Goal: Task Accomplishment & Management: Use online tool/utility

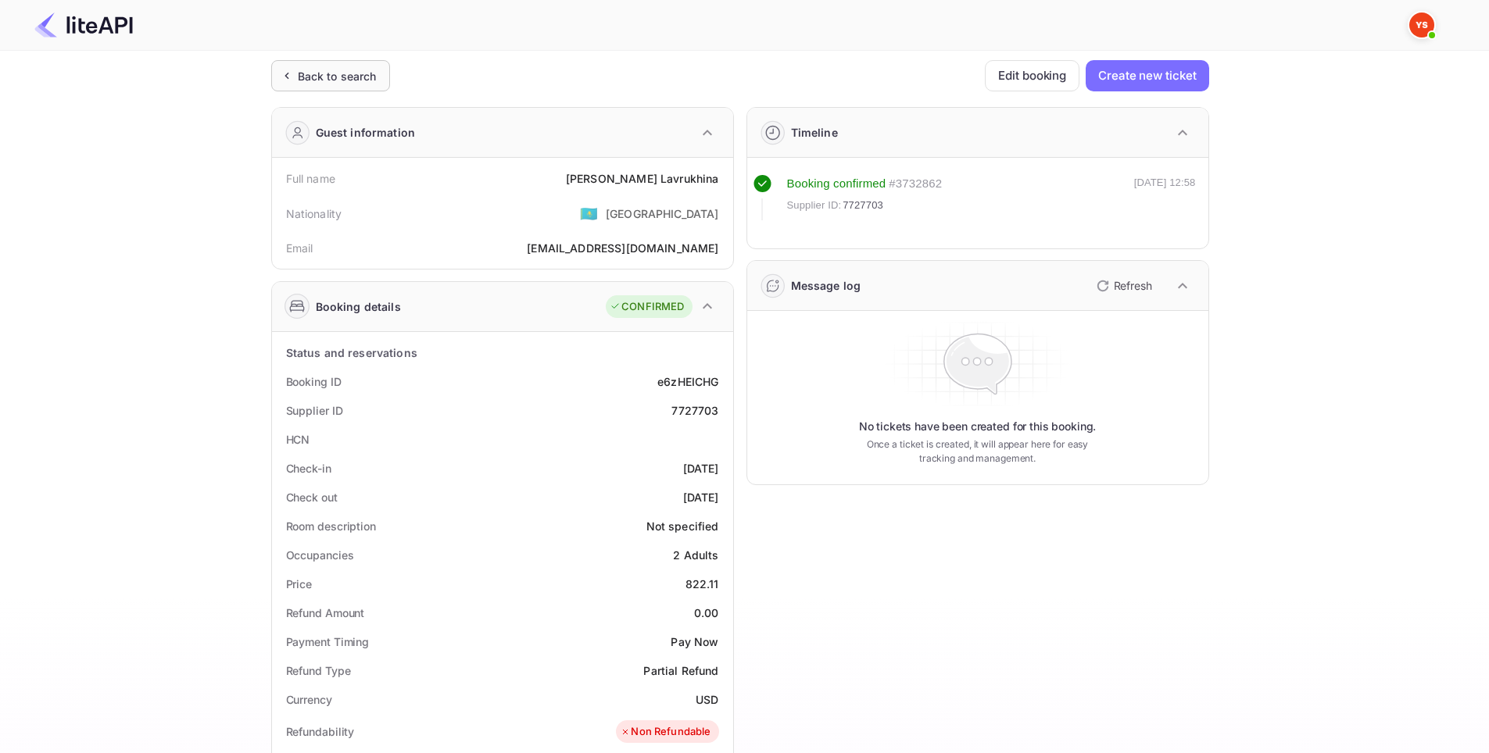
click at [325, 79] on div "Back to search" at bounding box center [337, 76] width 79 height 16
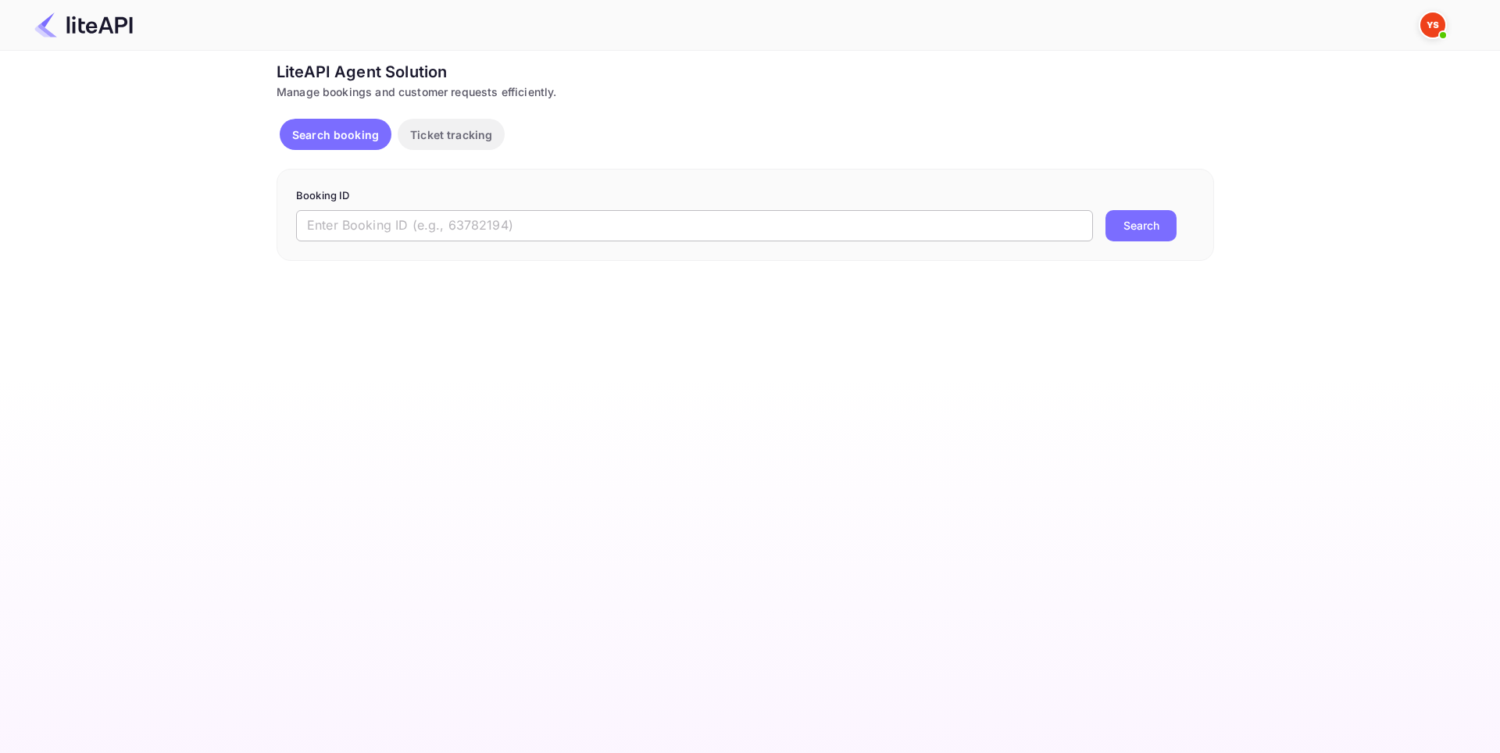
click at [587, 219] on input "text" at bounding box center [694, 225] width 797 height 31
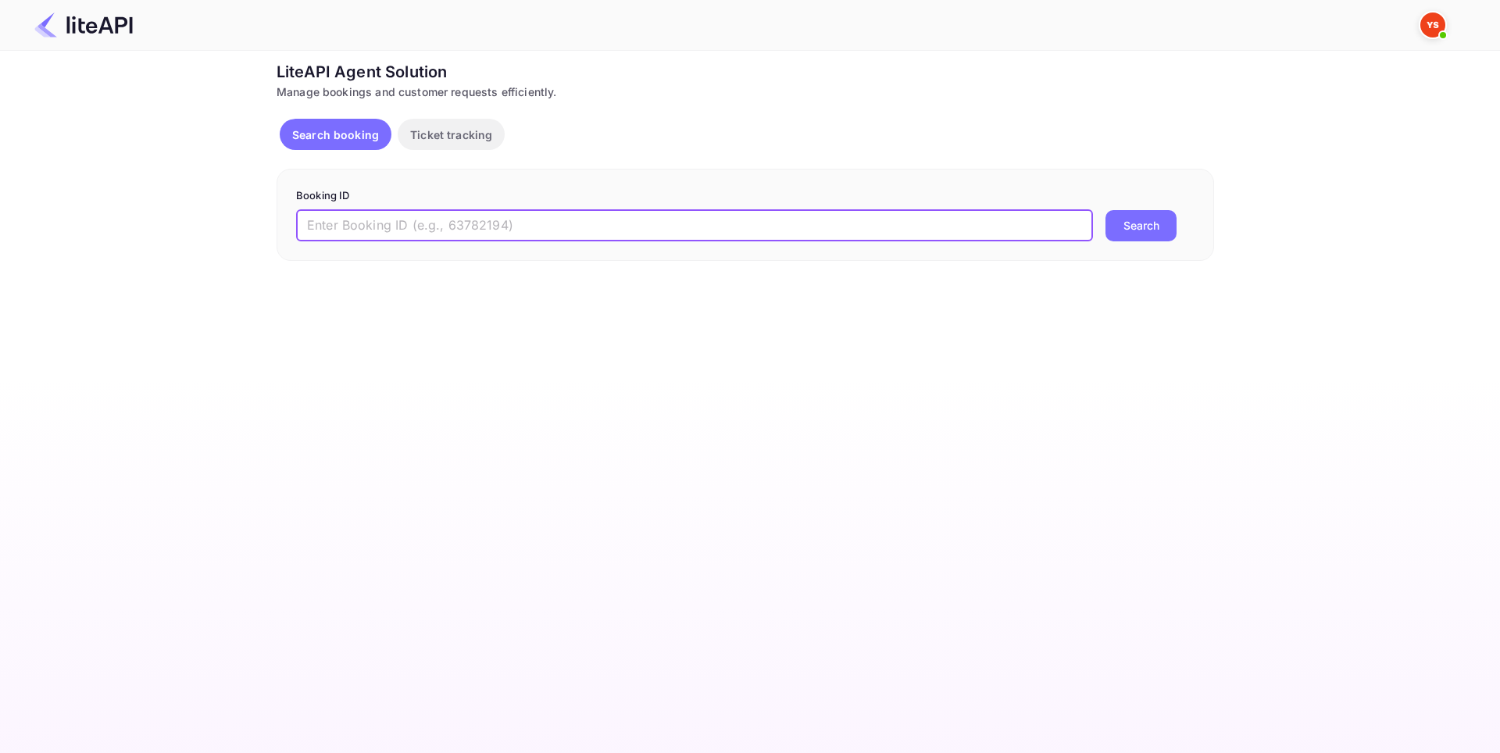
paste input "79057642793"
drag, startPoint x: 430, startPoint y: 224, endPoint x: 234, endPoint y: 232, distance: 195.6
click at [234, 232] on div "Ticket Affiliate URL https://www.nuitee.com/ Business partner name Nuitee Trave…" at bounding box center [746, 160] width 1454 height 201
paste input "8398572"
type input "8398572"
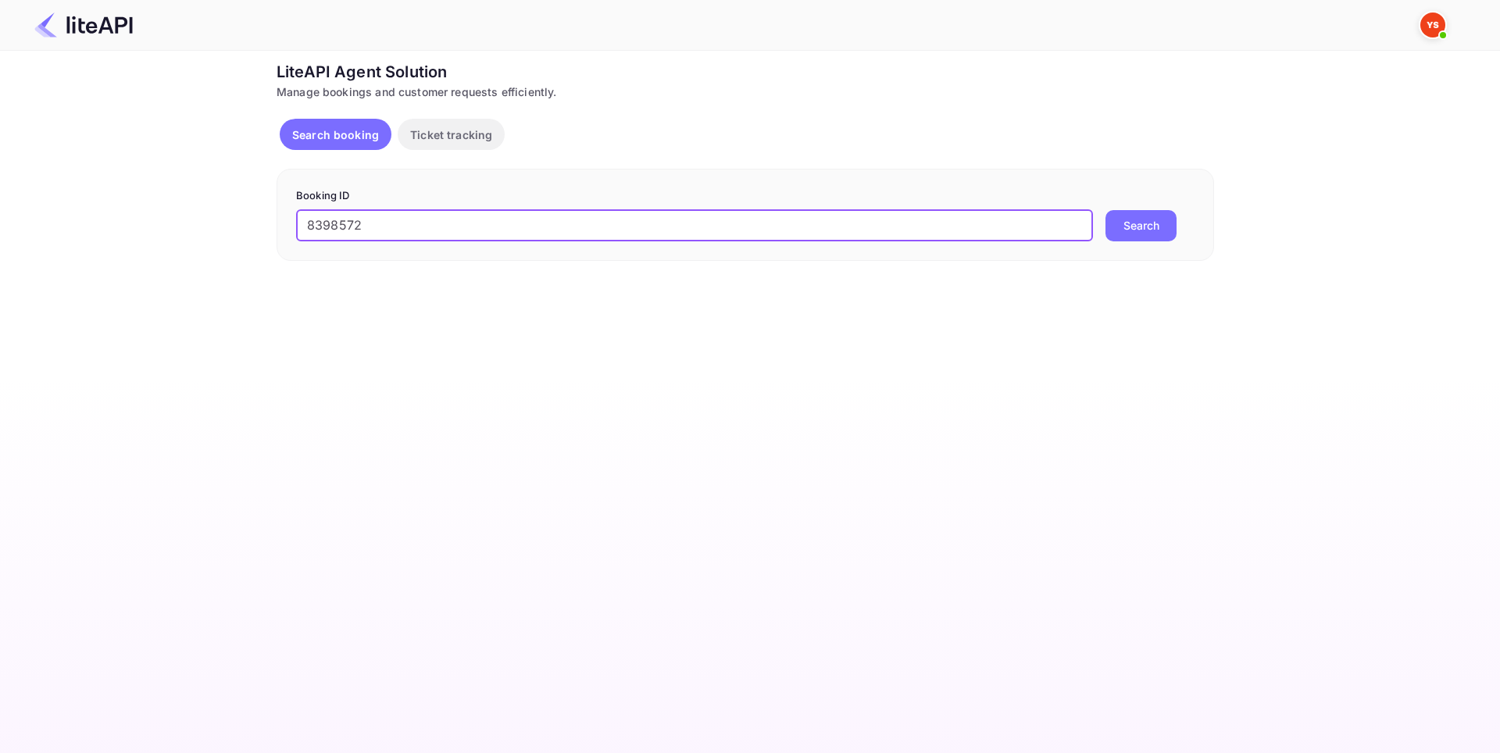
click at [1118, 220] on button "Search" at bounding box center [1141, 225] width 71 height 31
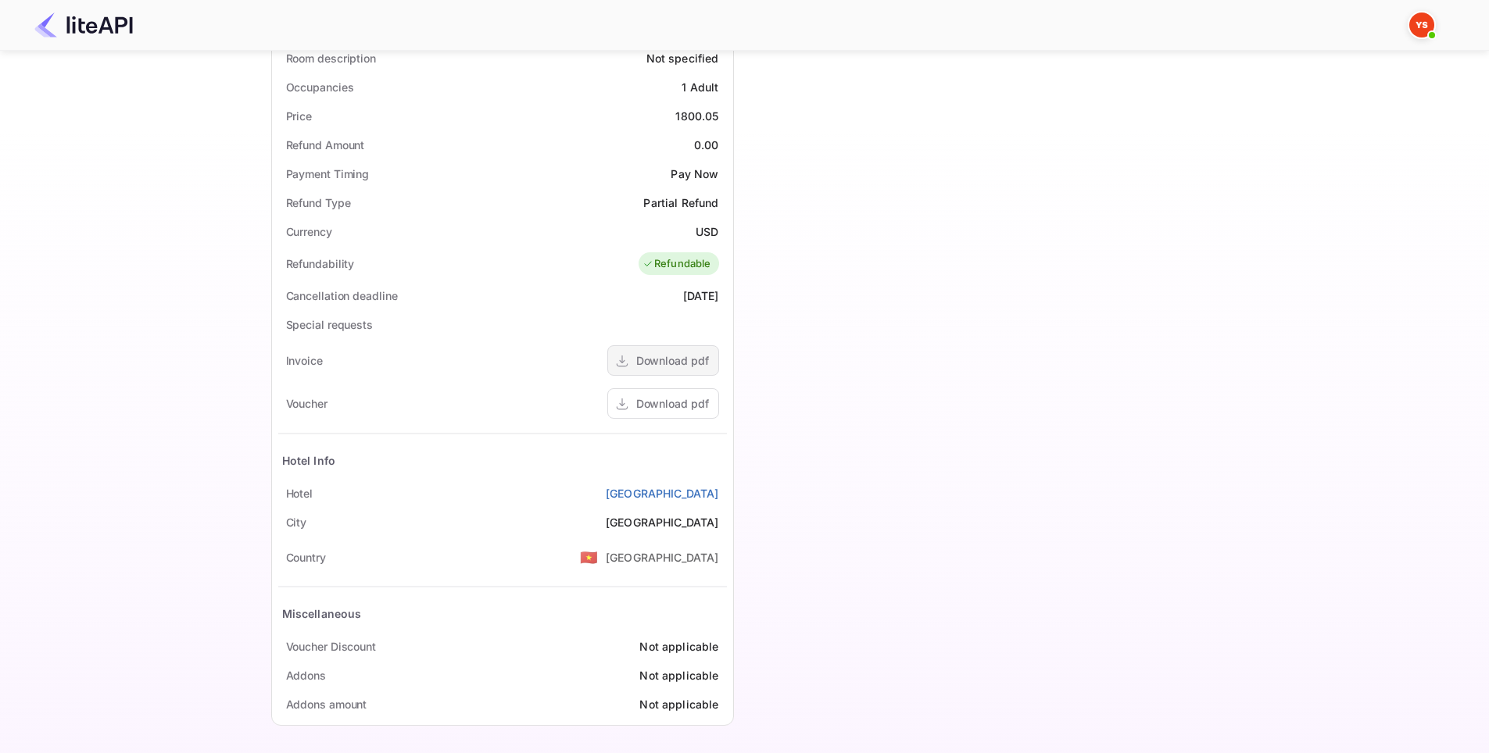
scroll to position [470, 0]
click at [666, 410] on div "Download pdf" at bounding box center [663, 401] width 112 height 30
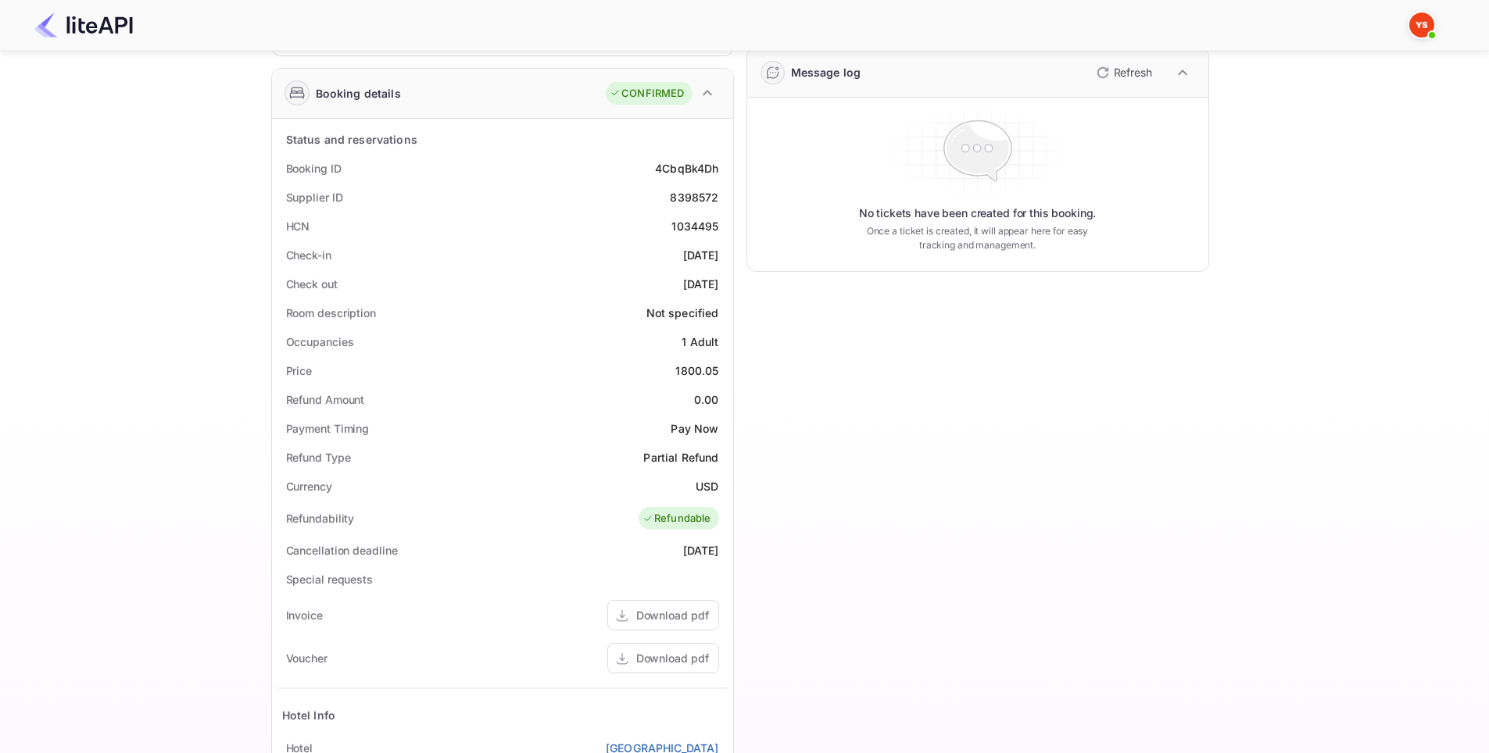
scroll to position [213, 0]
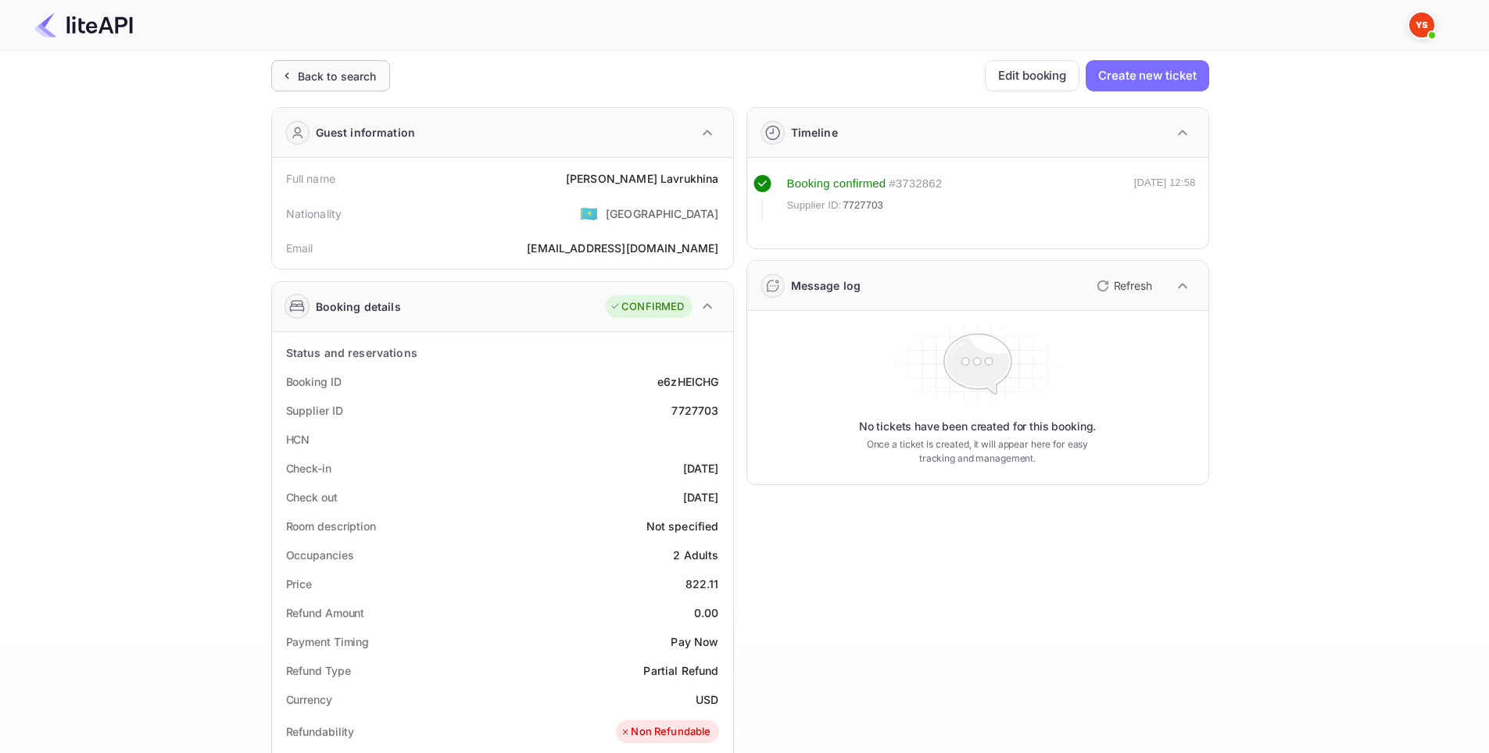
click at [332, 76] on div "Back to search" at bounding box center [337, 76] width 79 height 16
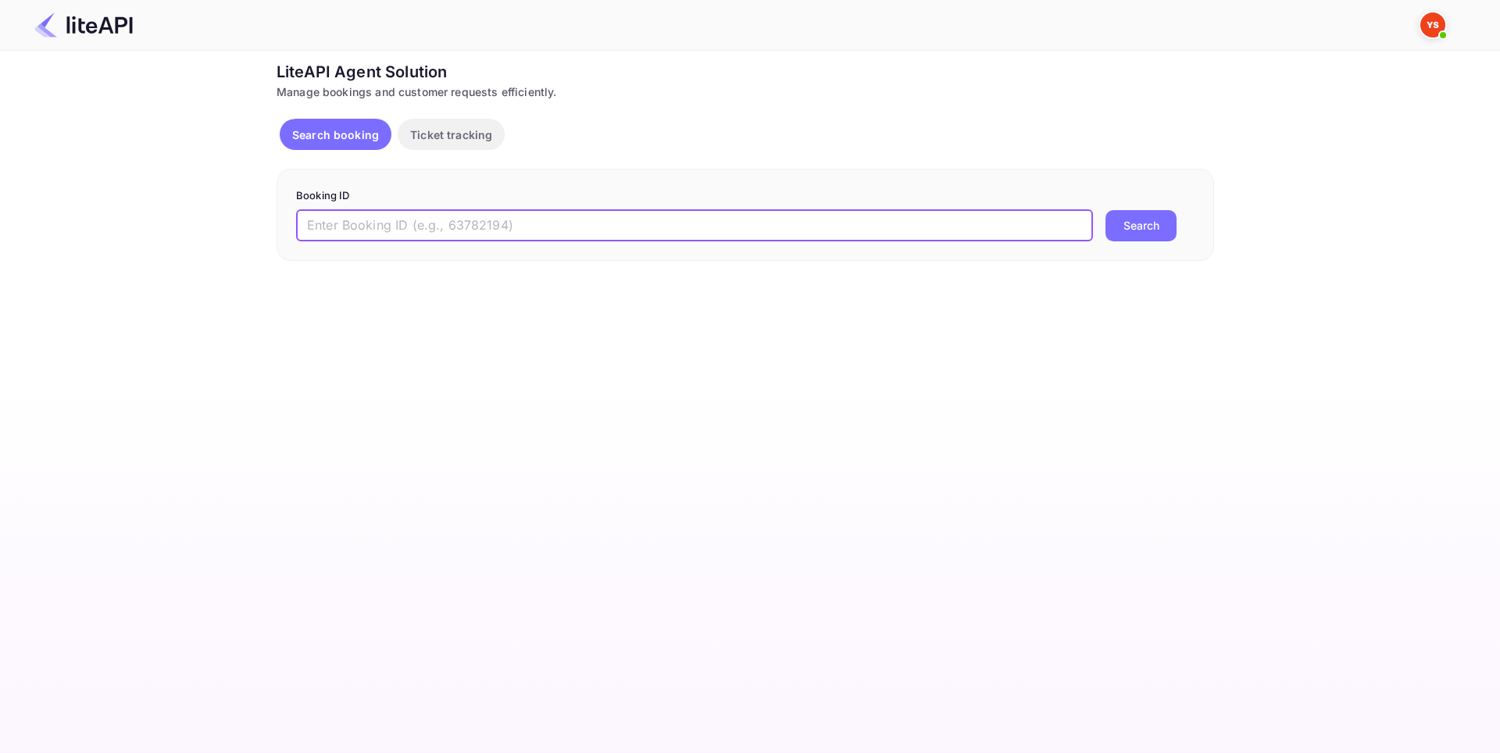
click at [521, 227] on input "text" at bounding box center [694, 225] width 797 height 31
paste input "9041047"
type input "9041047"
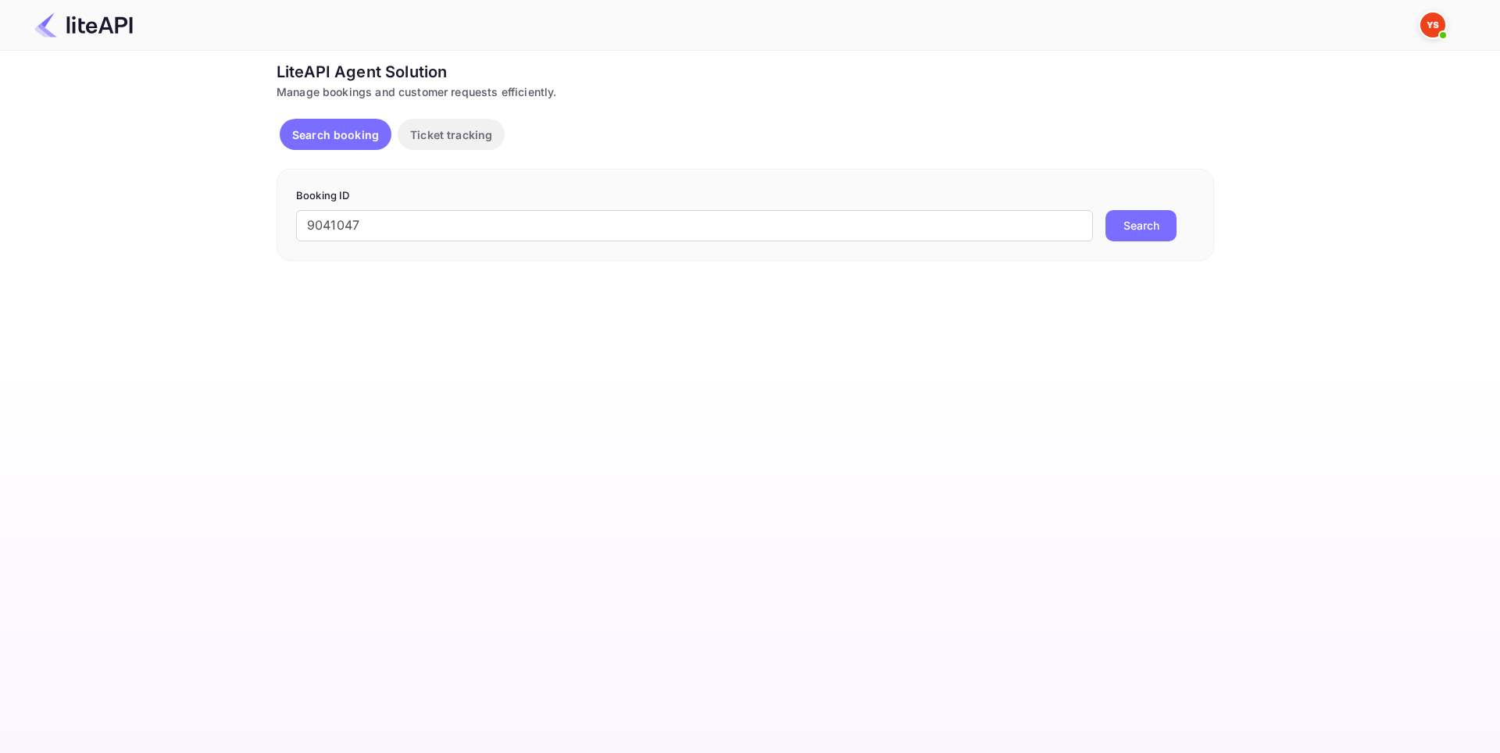
click at [1150, 226] on button "Search" at bounding box center [1141, 225] width 71 height 31
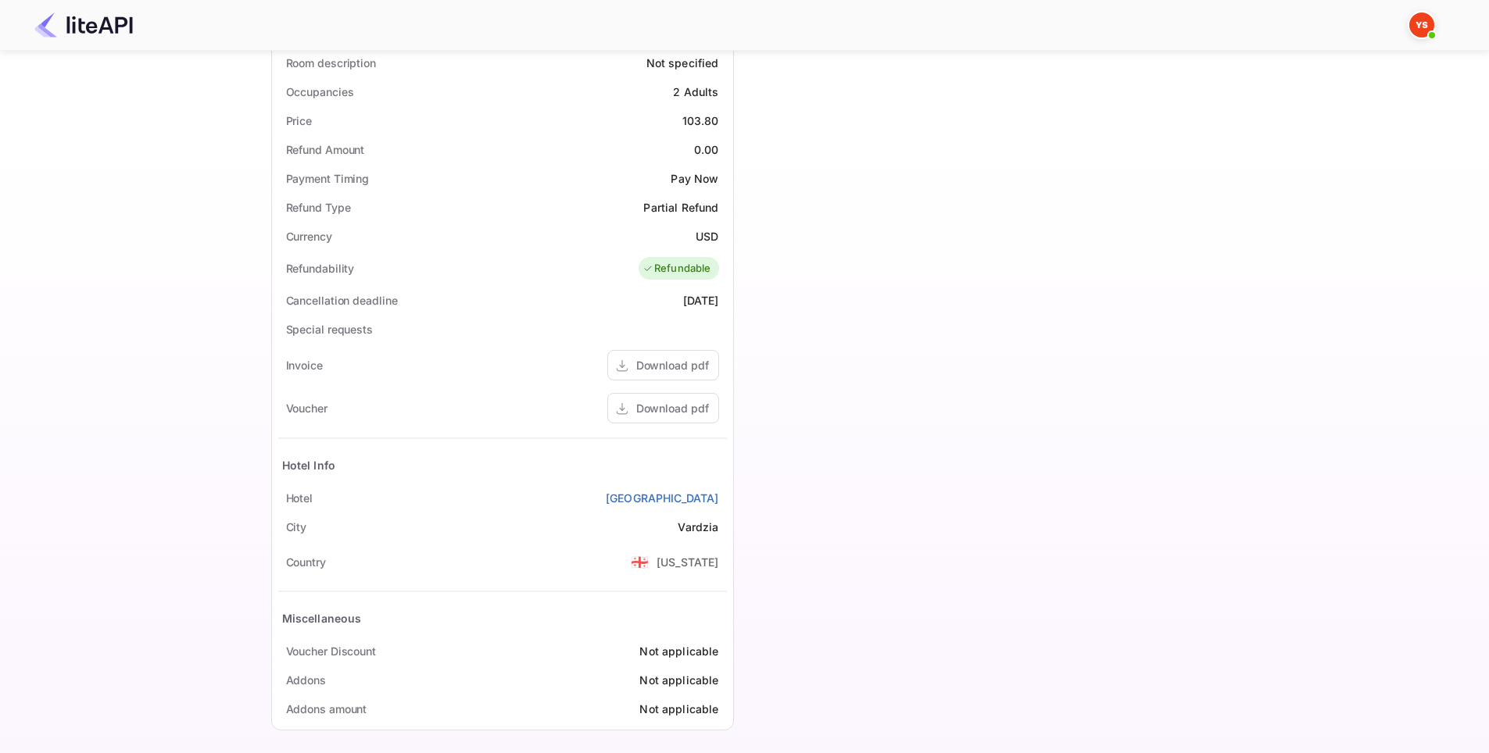
scroll to position [470, 0]
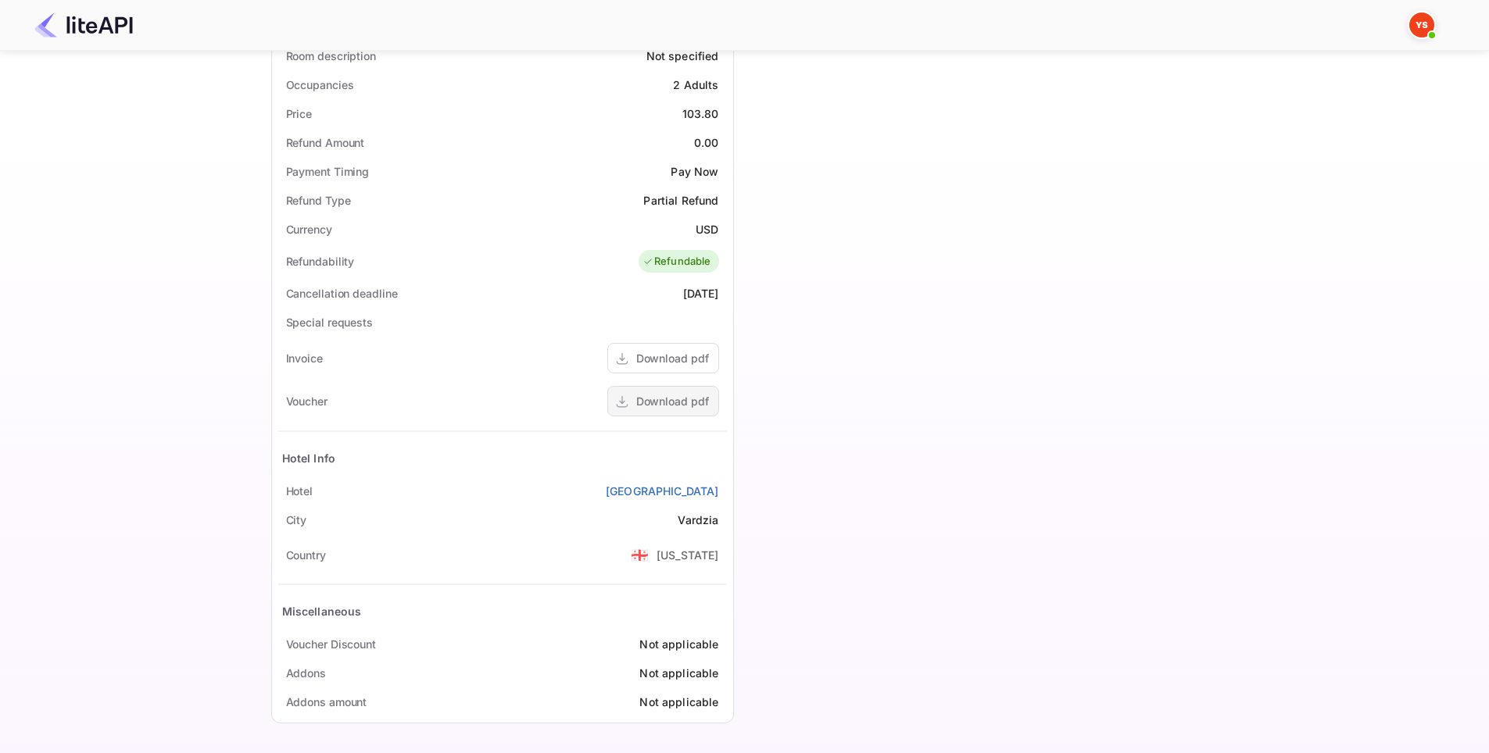
click at [645, 400] on div "Download pdf" at bounding box center [672, 401] width 73 height 16
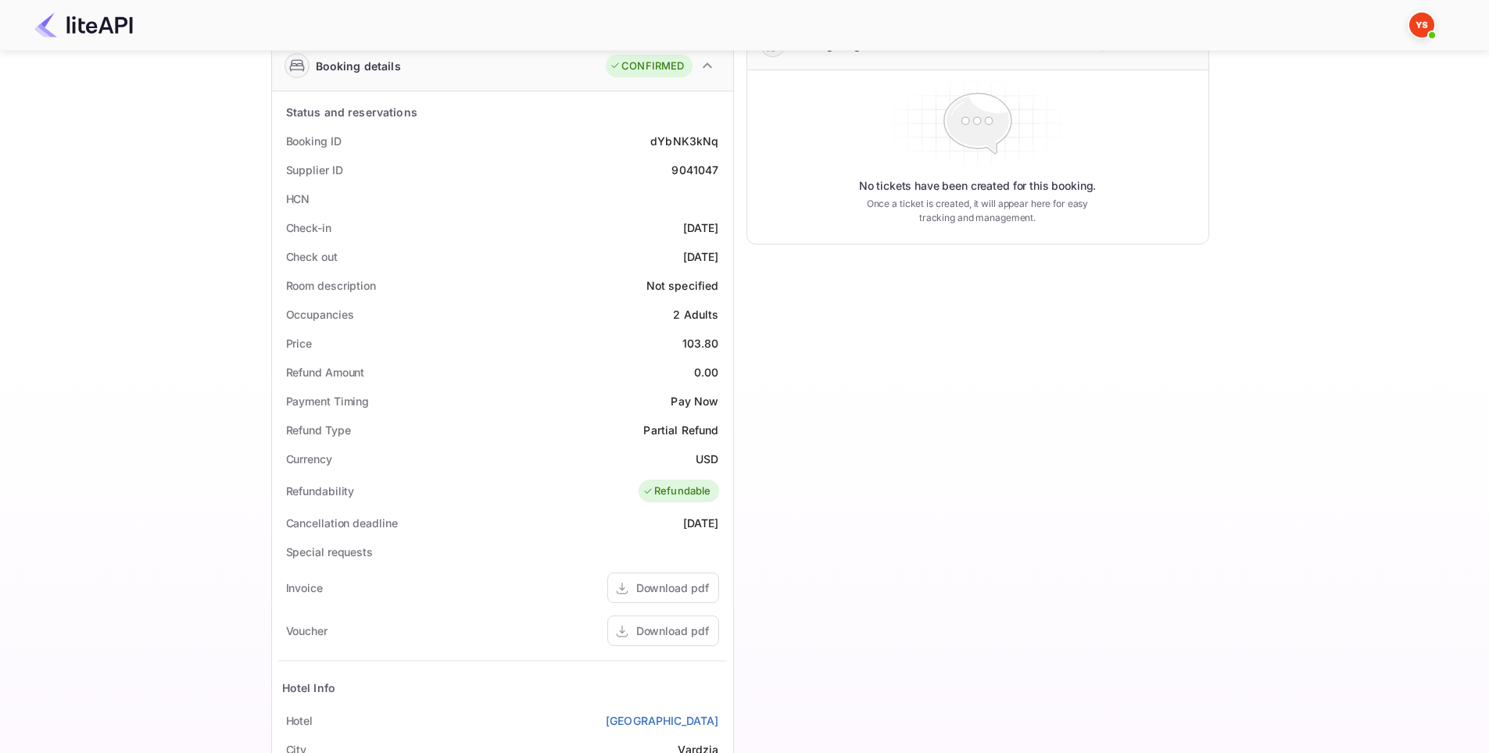
scroll to position [236, 0]
